Goal: Information Seeking & Learning: Learn about a topic

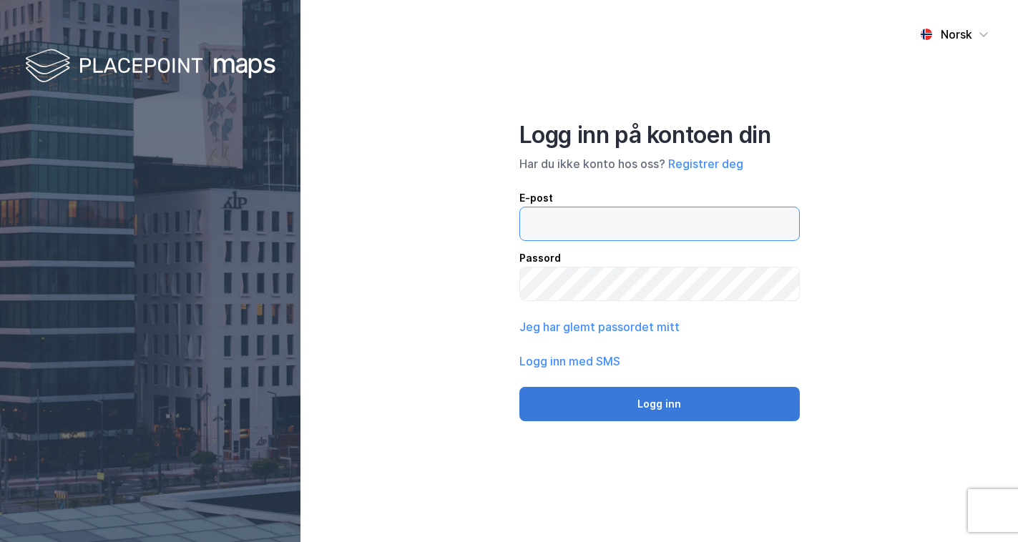
type input "[EMAIL_ADDRESS][DOMAIN_NAME]"
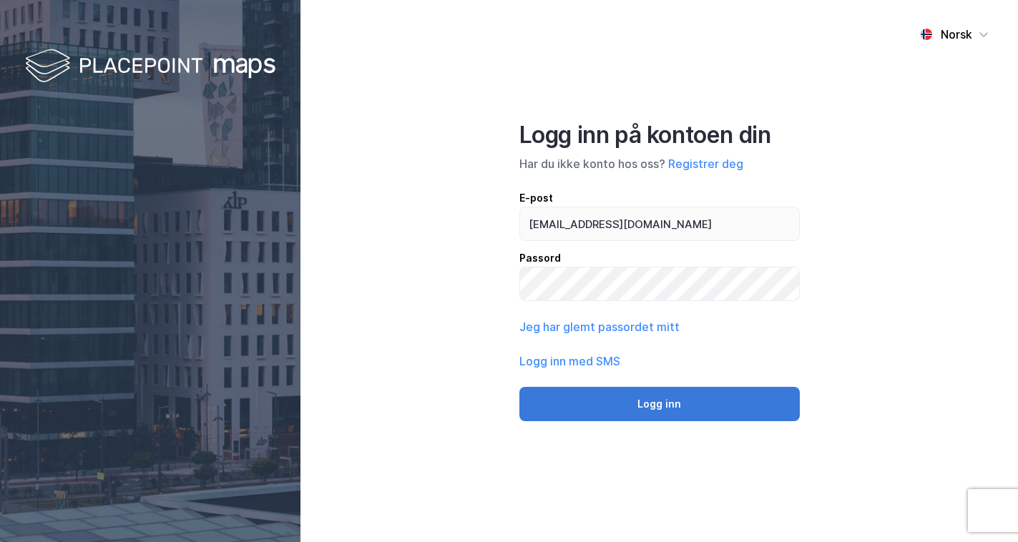
click at [683, 404] on button "Logg inn" at bounding box center [659, 404] width 280 height 34
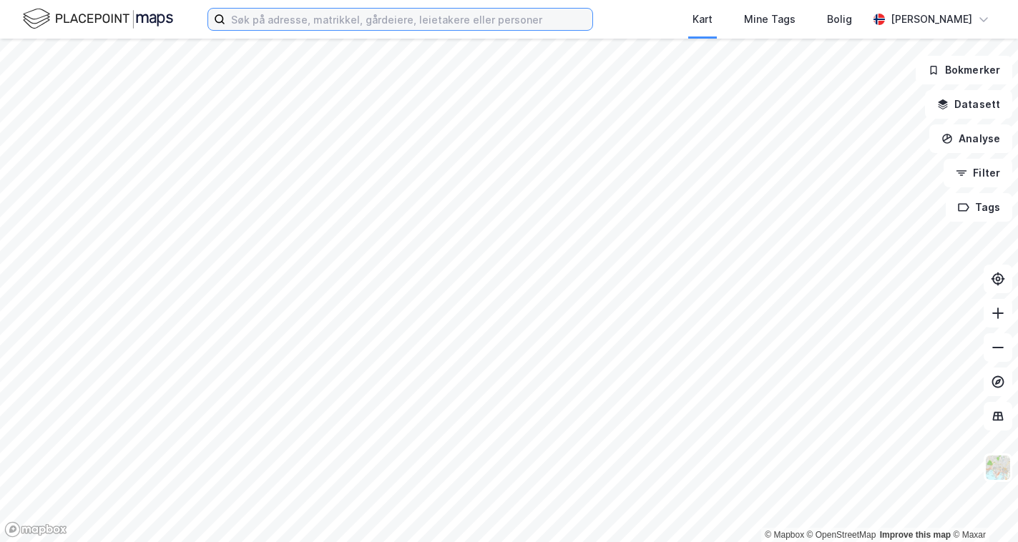
click at [301, 11] on input at bounding box center [408, 19] width 367 height 21
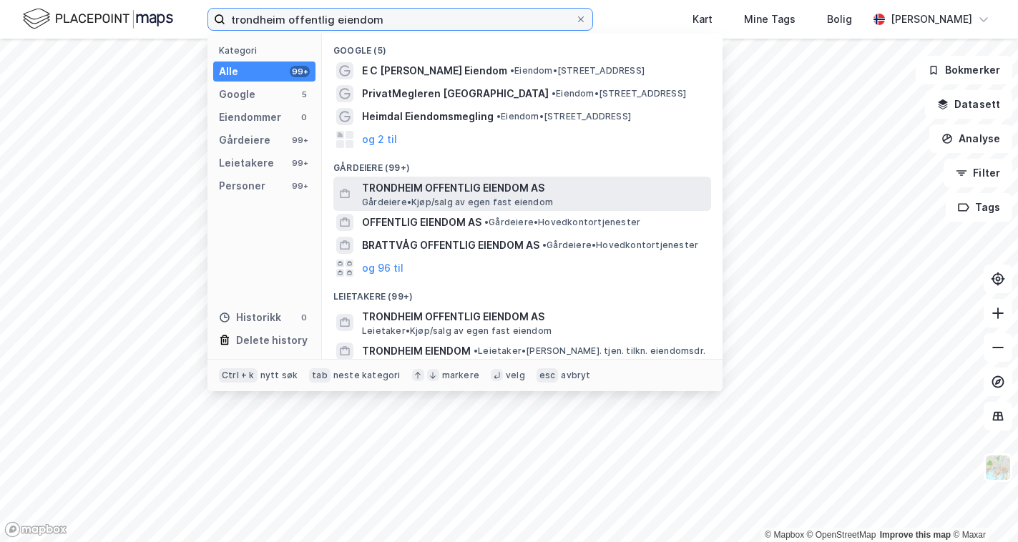
type input "trondheim offentlig eiendom"
click at [498, 183] on span "TRONDHEIM OFFENTLIG EIENDOM AS" at bounding box center [533, 188] width 343 height 17
